Goal: Information Seeking & Learning: Learn about a topic

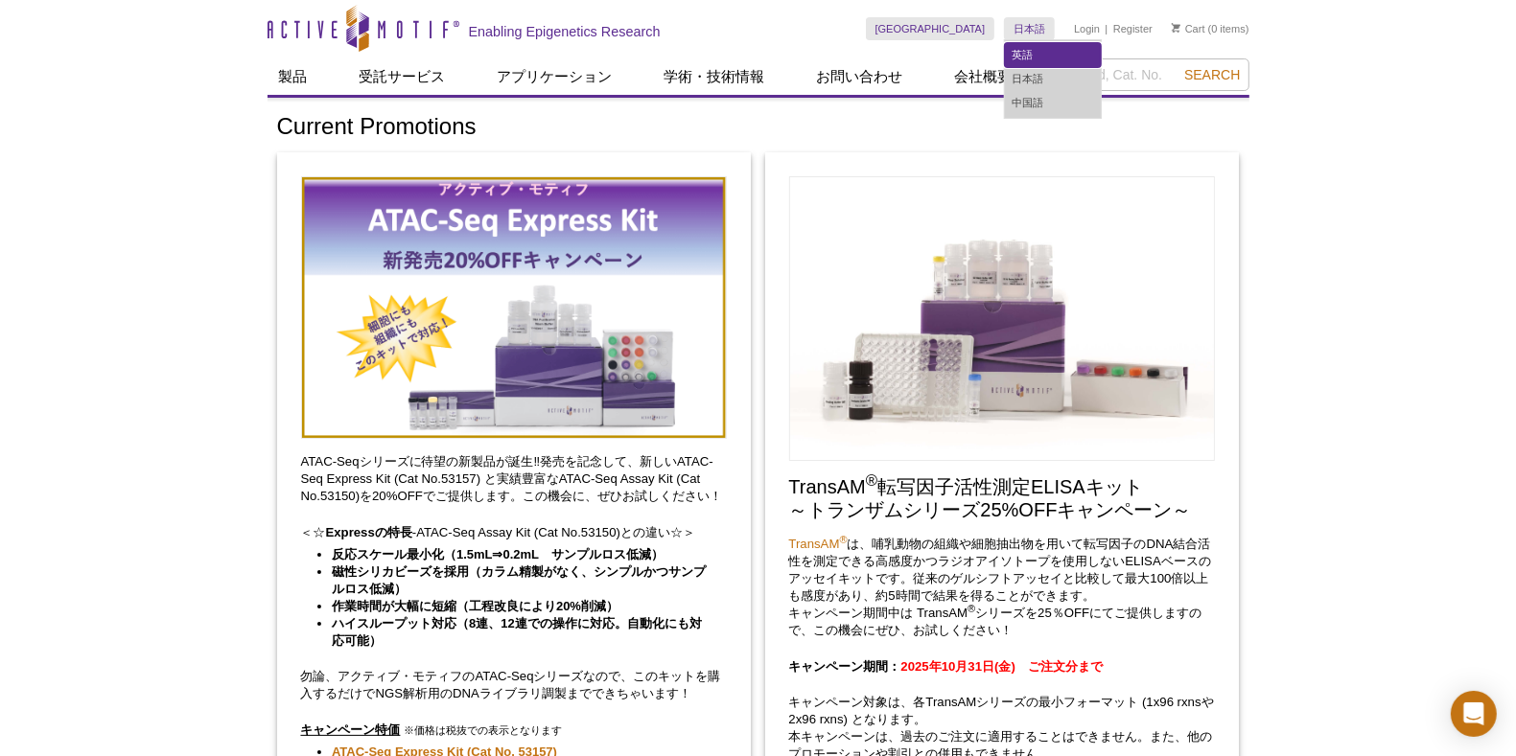
click at [1027, 46] on link "英語" at bounding box center [1053, 55] width 96 height 24
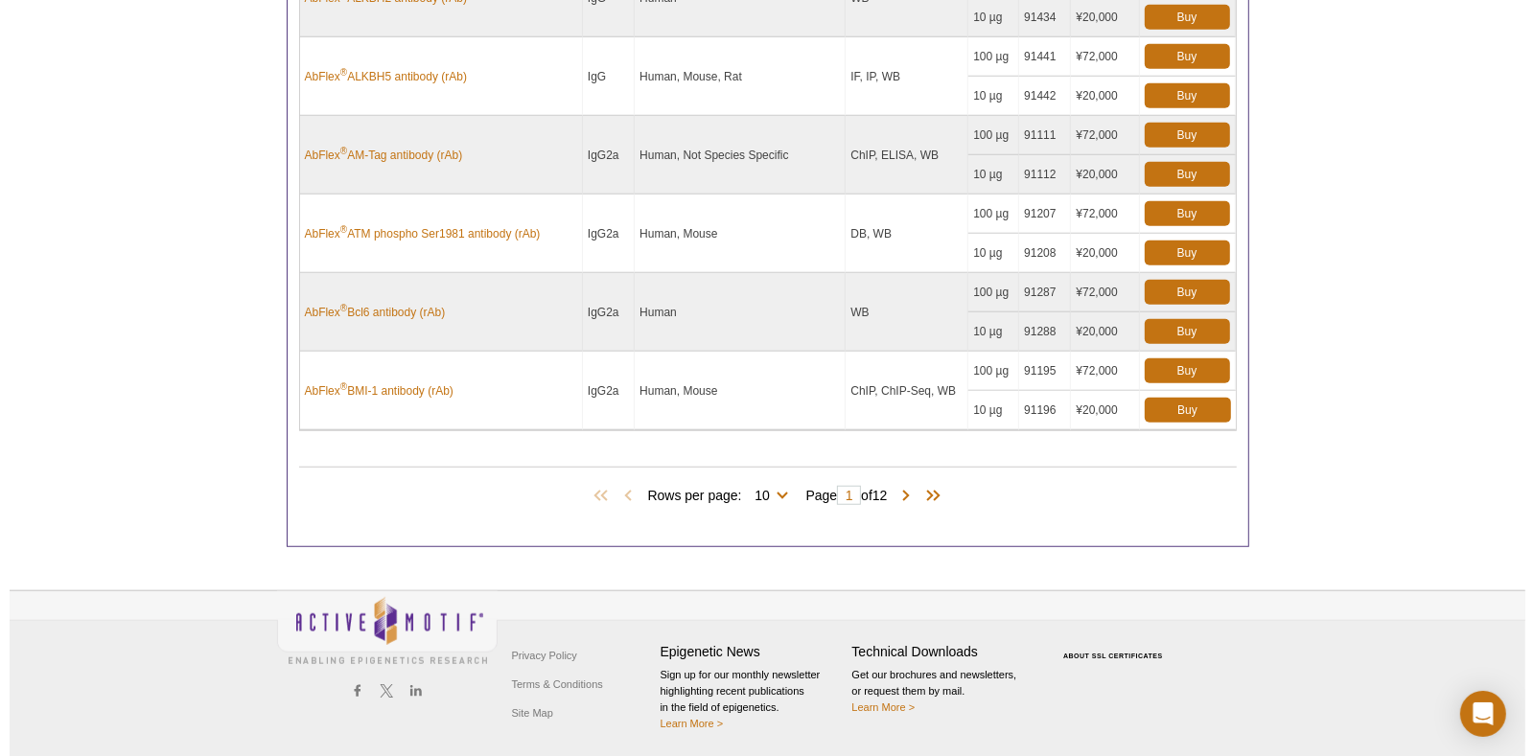
scroll to position [1147, 0]
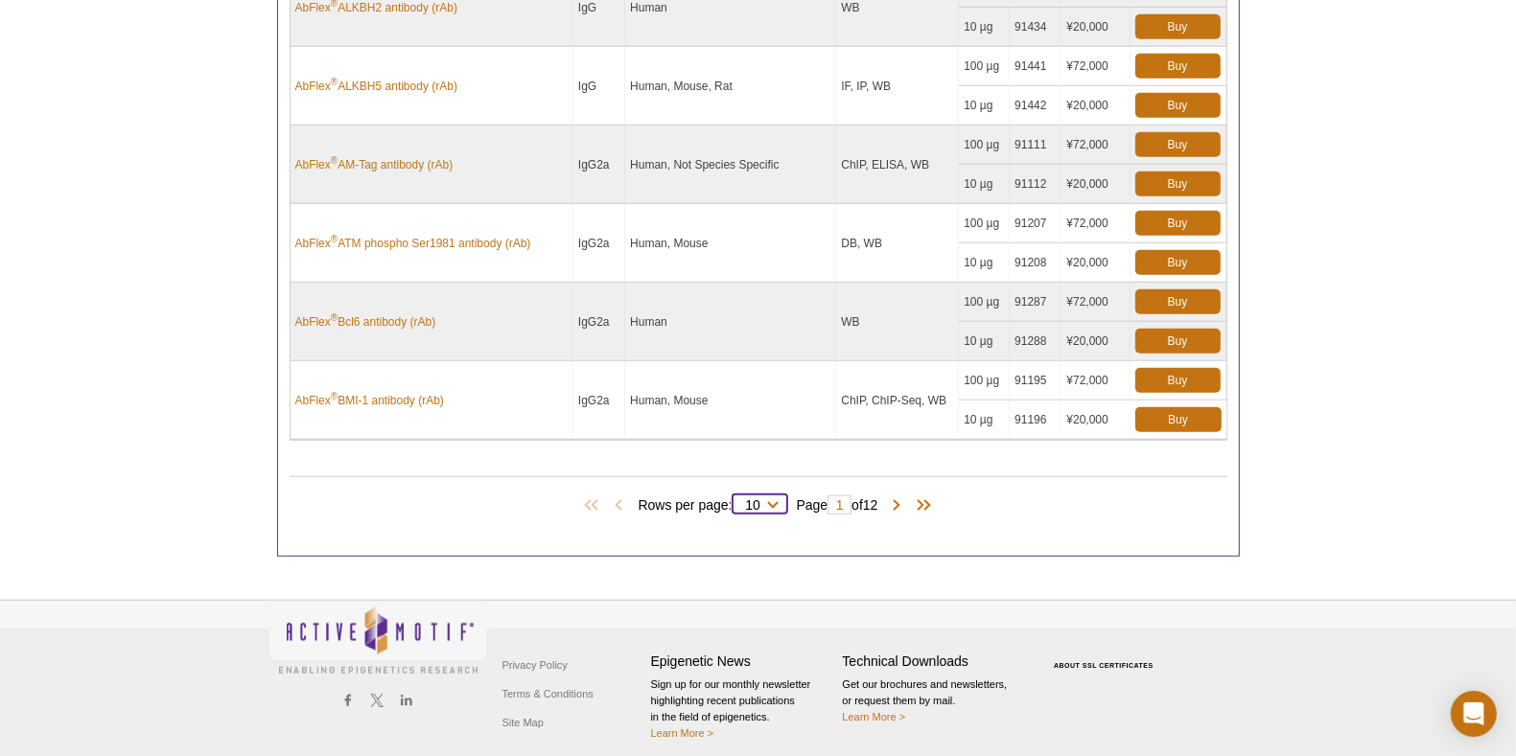
click at [761, 500] on select "10 25 50 100 All" at bounding box center [752, 508] width 41 height 17
select select "119"
click at [737, 500] on select "10 25 50 100 All" at bounding box center [752, 508] width 41 height 17
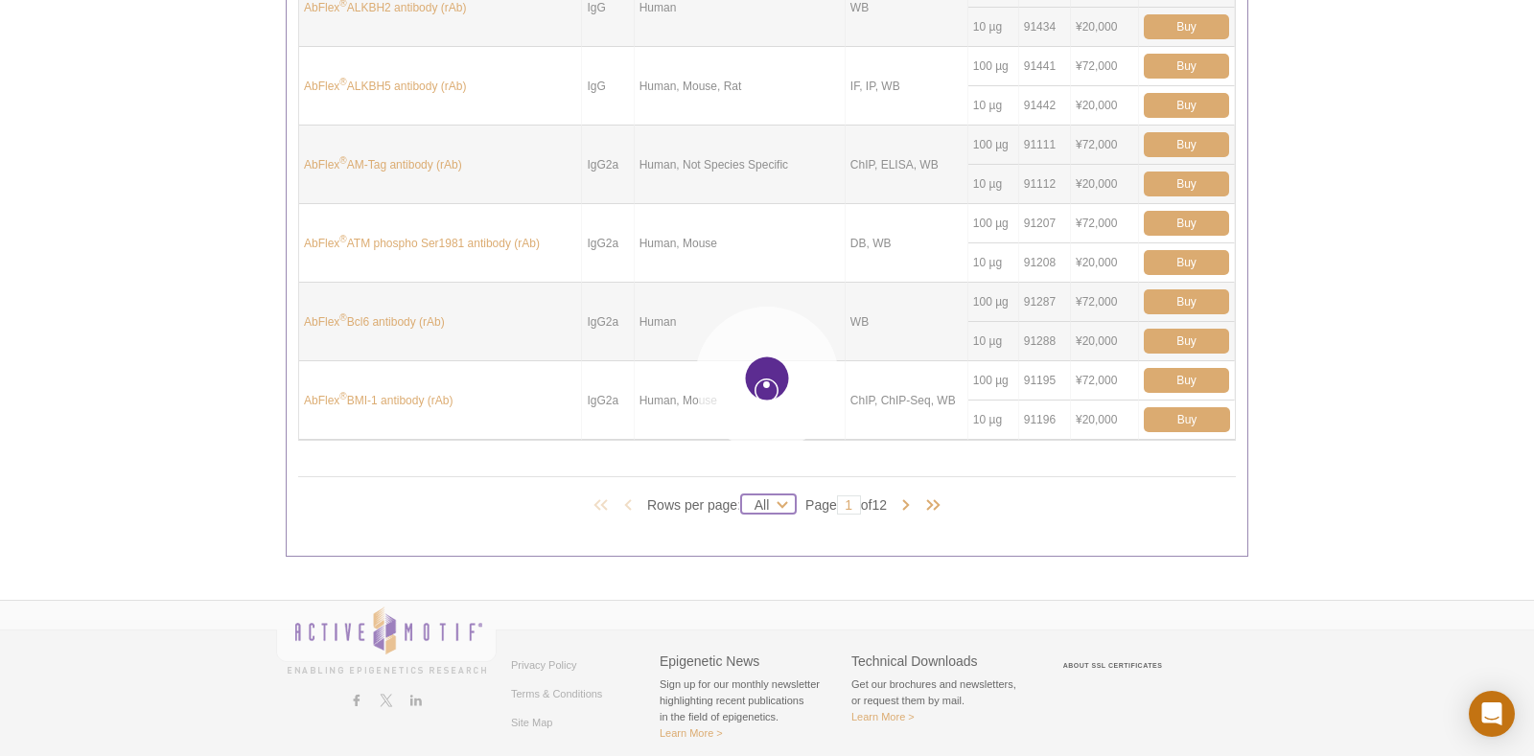
select select "119"
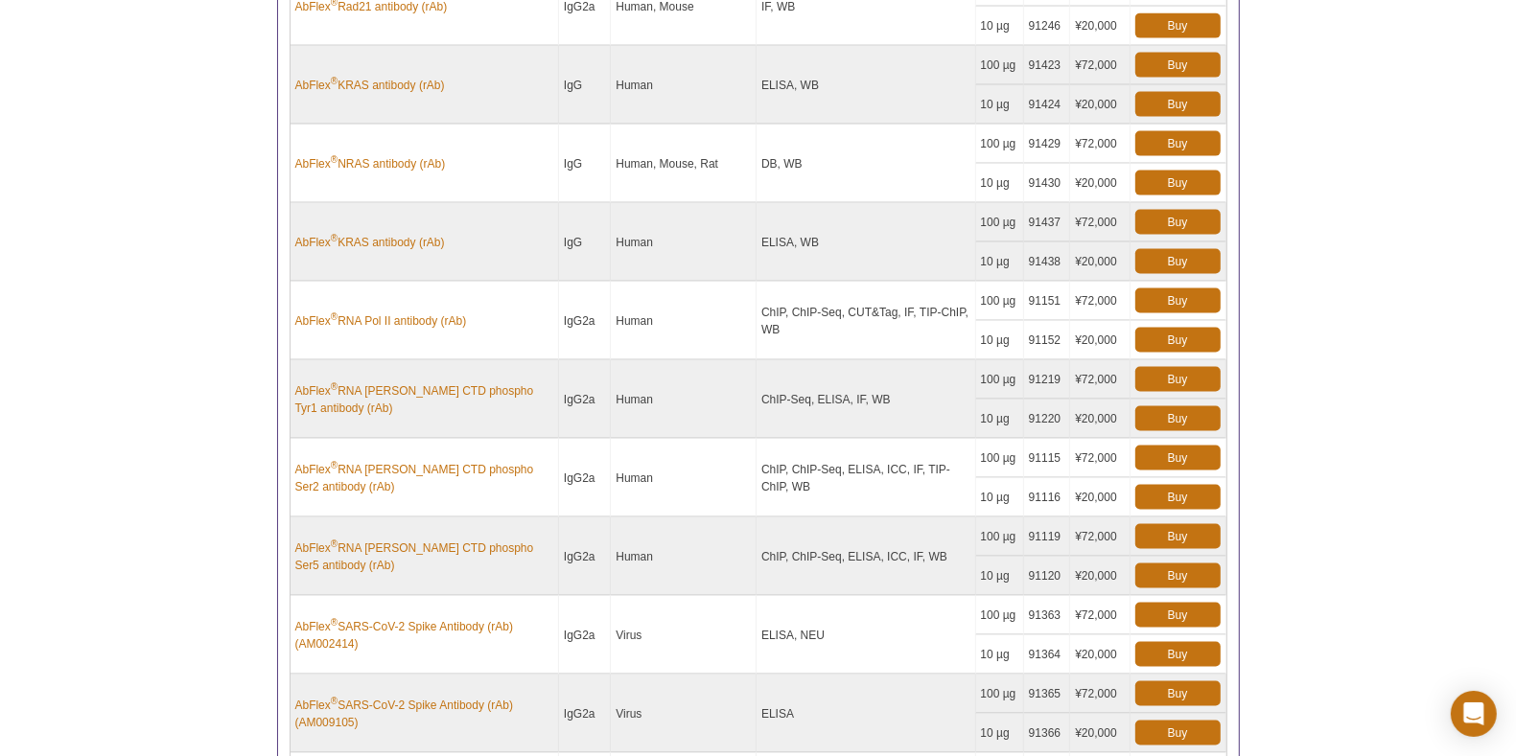
scroll to position [8320, 0]
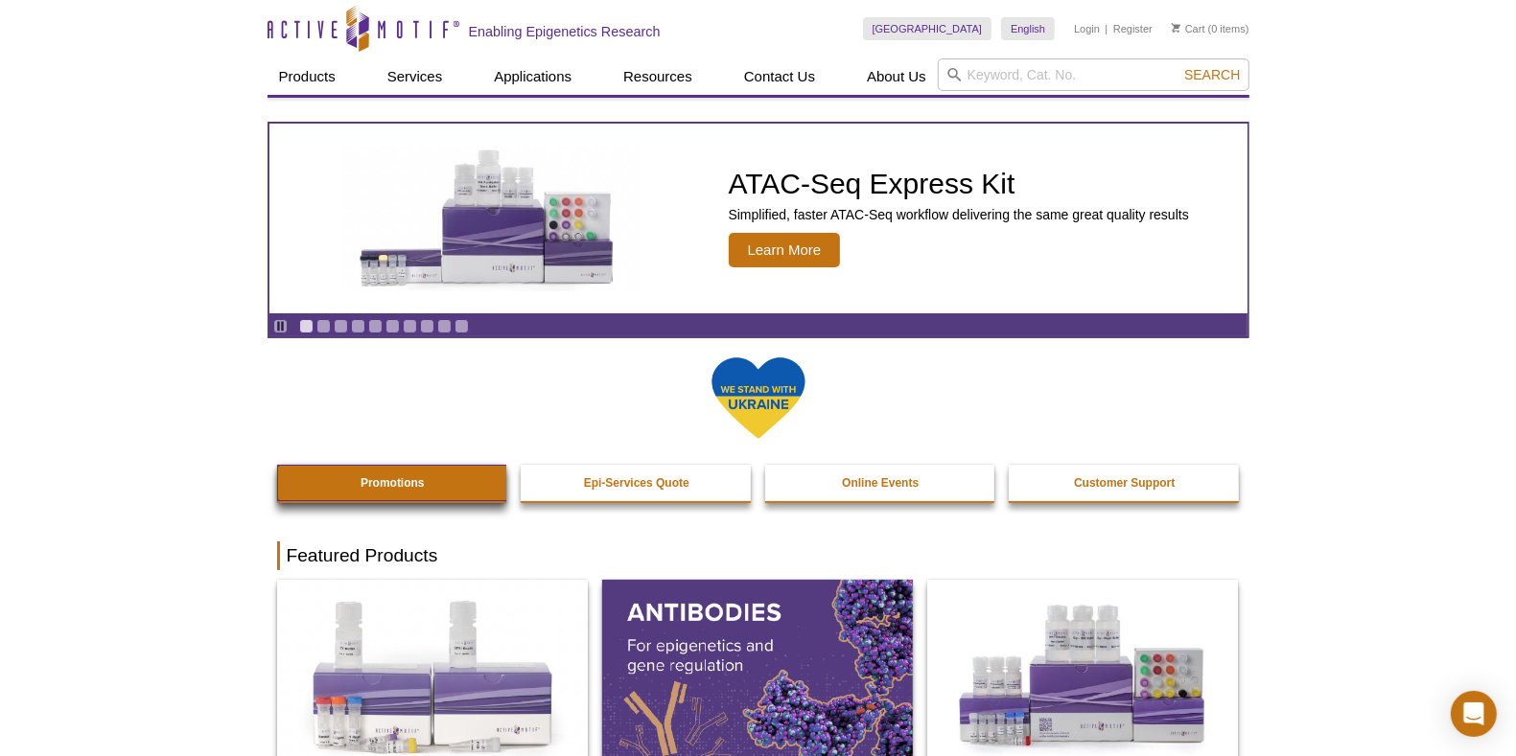
click at [383, 490] on link "Promotions" at bounding box center [393, 483] width 232 height 36
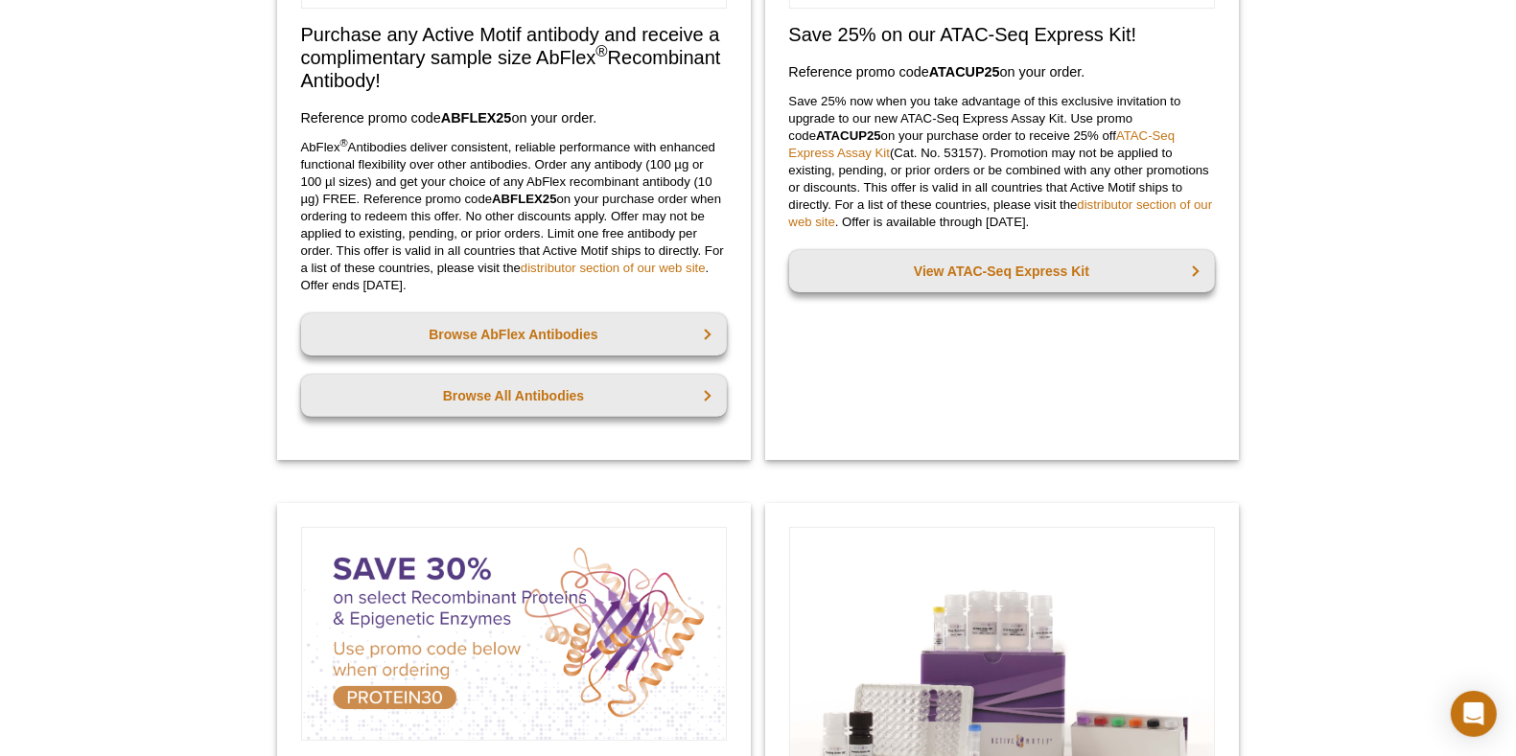
scroll to position [403, 0]
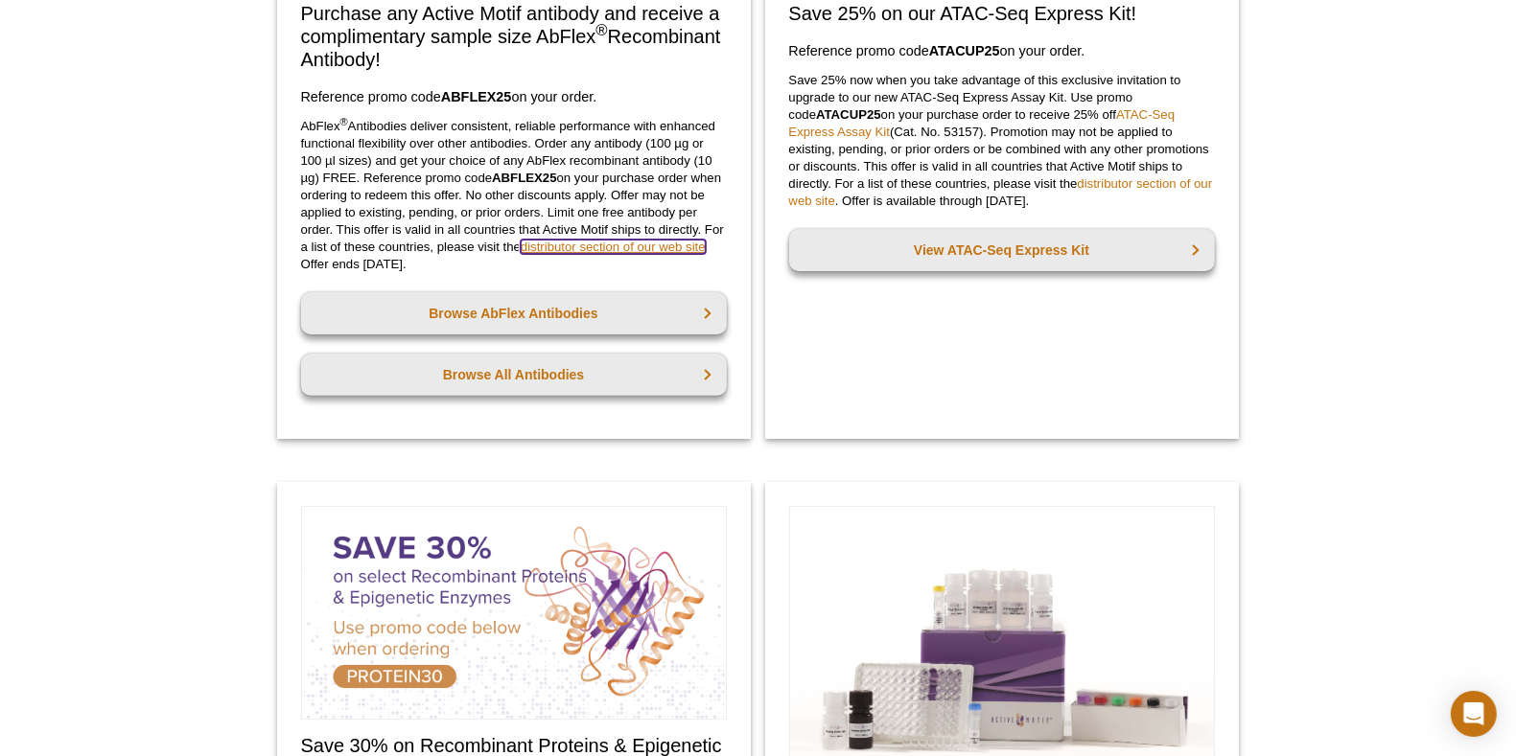
click at [623, 245] on link "distributor section of our web site" at bounding box center [613, 247] width 185 height 14
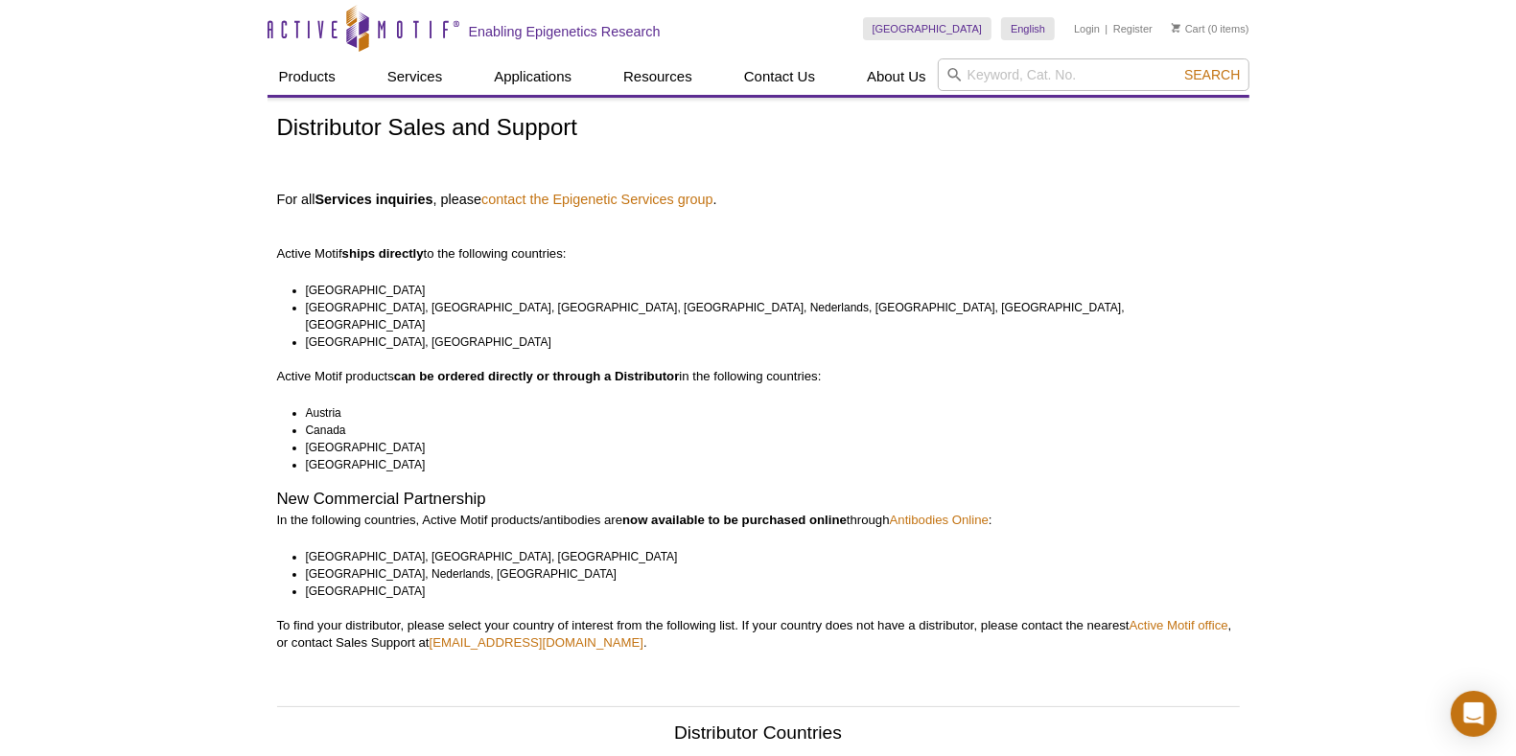
click at [377, 262] on p "Active Motif ships directly to the following countries:" at bounding box center [758, 237] width 963 height 52
